Goal: Book appointment/travel/reservation

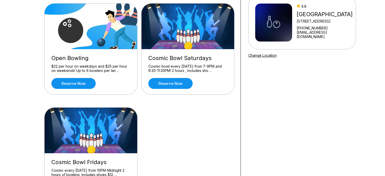
scroll to position [52, 0]
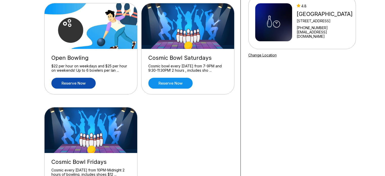
click at [77, 84] on link "Reserve now" at bounding box center [73, 83] width 44 height 11
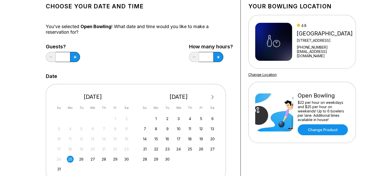
scroll to position [32, 0]
click at [94, 157] on div "27" at bounding box center [92, 159] width 7 height 7
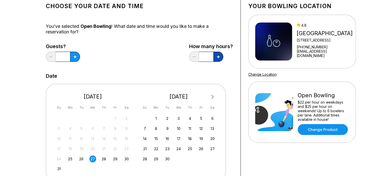
click at [80, 58] on button at bounding box center [75, 57] width 10 height 10
type input "***"
click at [72, 57] on button at bounding box center [75, 57] width 10 height 10
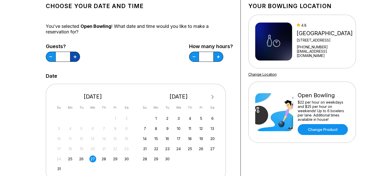
click at [72, 57] on button at bounding box center [75, 57] width 10 height 10
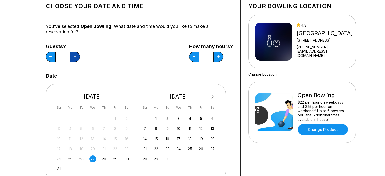
click at [72, 57] on button at bounding box center [75, 57] width 10 height 10
type input "**"
click at [80, 58] on button at bounding box center [75, 57] width 10 height 10
type input "*"
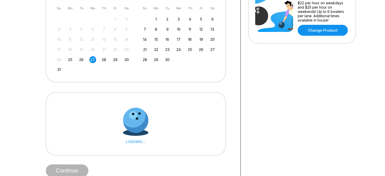
scroll to position [145, 0]
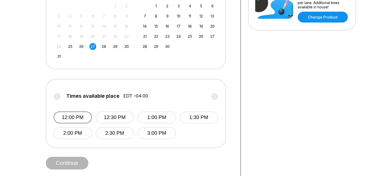
click at [74, 118] on button "12:00 PM" at bounding box center [73, 117] width 38 height 12
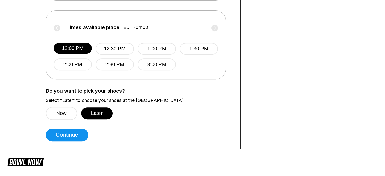
scroll to position [216, 0]
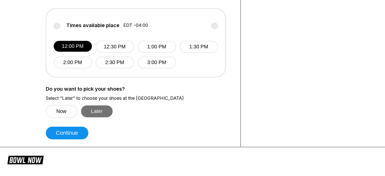
click at [94, 111] on button "Later" at bounding box center [97, 111] width 32 height 12
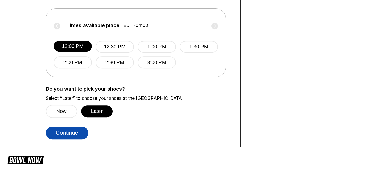
click at [62, 136] on button "Continue" at bounding box center [67, 133] width 43 height 13
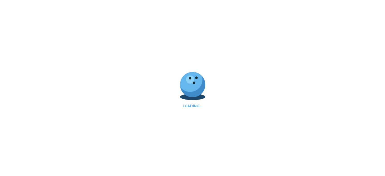
scroll to position [0, 0]
select select "**"
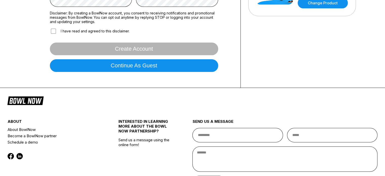
scroll to position [159, 0]
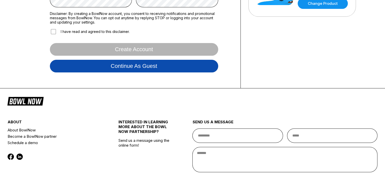
click at [170, 68] on button "Continue as guest" at bounding box center [134, 66] width 168 height 13
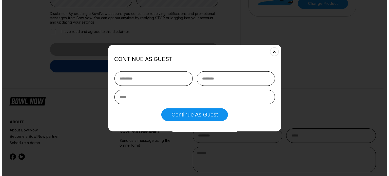
scroll to position [94, 0]
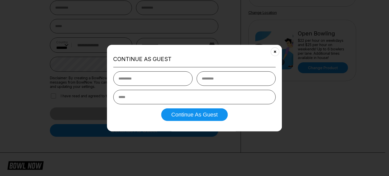
click at [152, 72] on input "text" at bounding box center [152, 78] width 79 height 14
type input "*****"
type input "*"
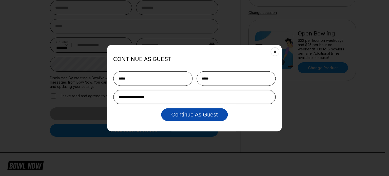
type input "**********"
click at [199, 118] on button "Continue as Guest" at bounding box center [194, 114] width 67 height 13
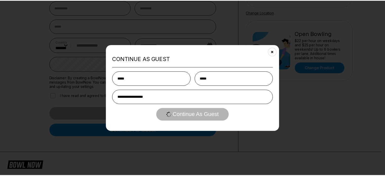
scroll to position [0, 0]
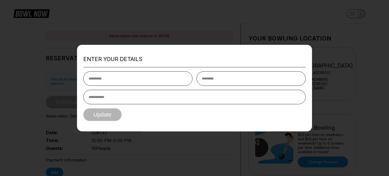
click at [320, 8] on div at bounding box center [194, 88] width 389 height 176
click at [145, 78] on input "text" at bounding box center [137, 78] width 109 height 14
type input "*****"
type input "**********"
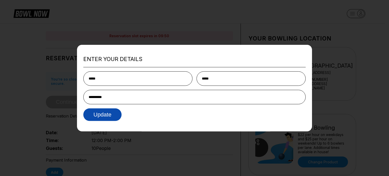
click at [98, 117] on button "Update" at bounding box center [102, 114] width 38 height 13
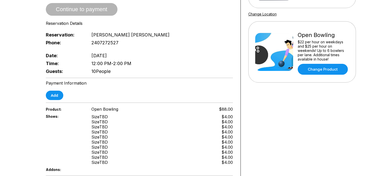
scroll to position [97, 0]
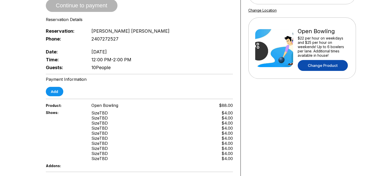
click at [330, 66] on link "Change Product" at bounding box center [323, 65] width 50 height 11
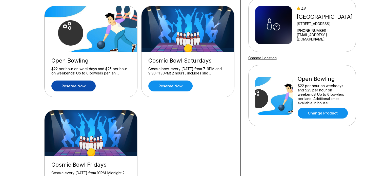
scroll to position [54, 0]
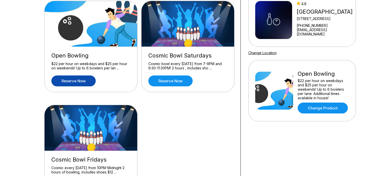
click at [66, 78] on link "Reserve now" at bounding box center [73, 81] width 44 height 11
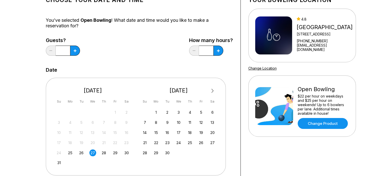
scroll to position [0, 0]
